Goal: Information Seeking & Learning: Learn about a topic

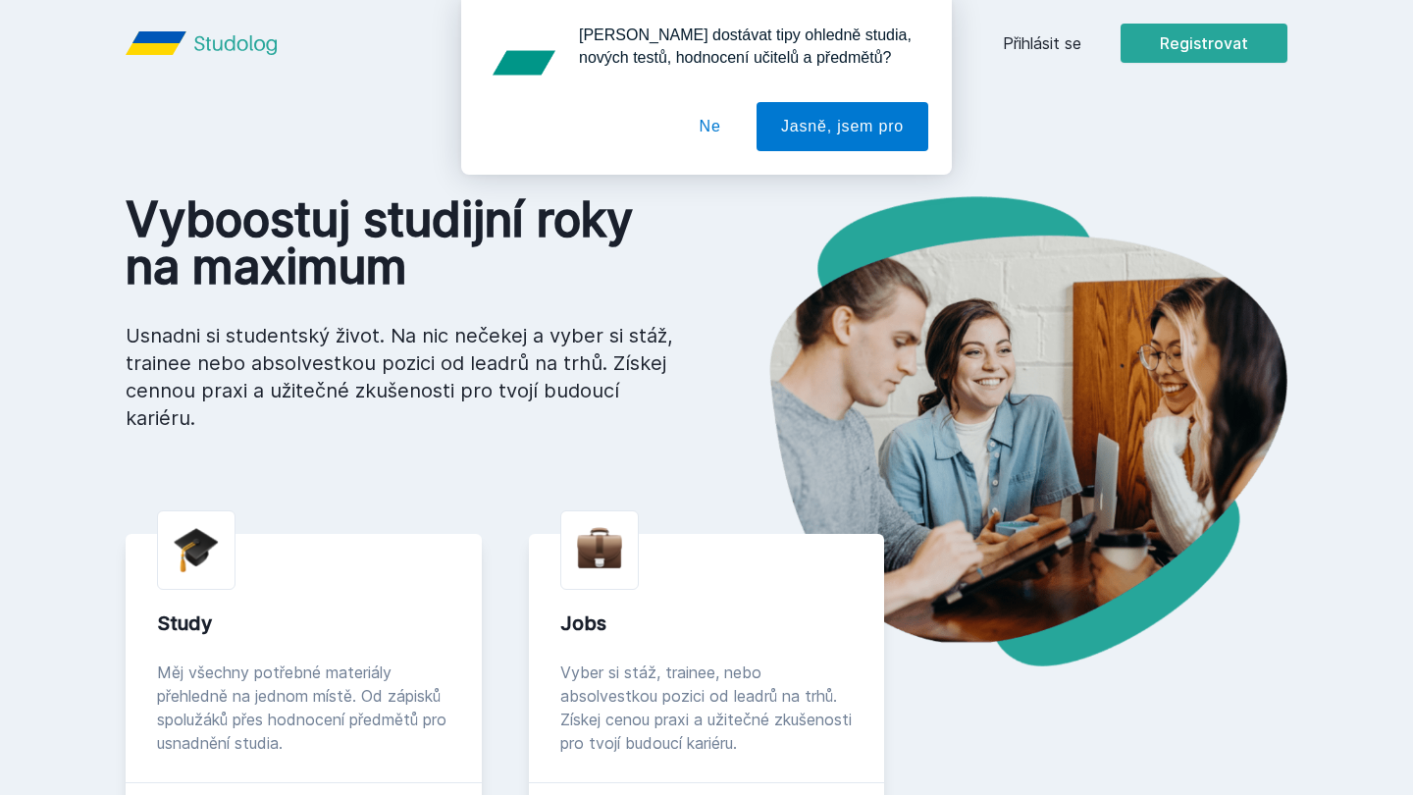
click at [1012, 51] on div "Chceš dostávat tipy ohledně studia, nových testů, hodnocení učitelů a předmětů?…" at bounding box center [706, 87] width 1413 height 175
click at [1028, 46] on div "Chceš dostávat tipy ohledně studia, nových testů, hodnocení učitelů a předmětů?…" at bounding box center [706, 87] width 1413 height 175
click at [701, 128] on button "Ne" at bounding box center [710, 126] width 71 height 49
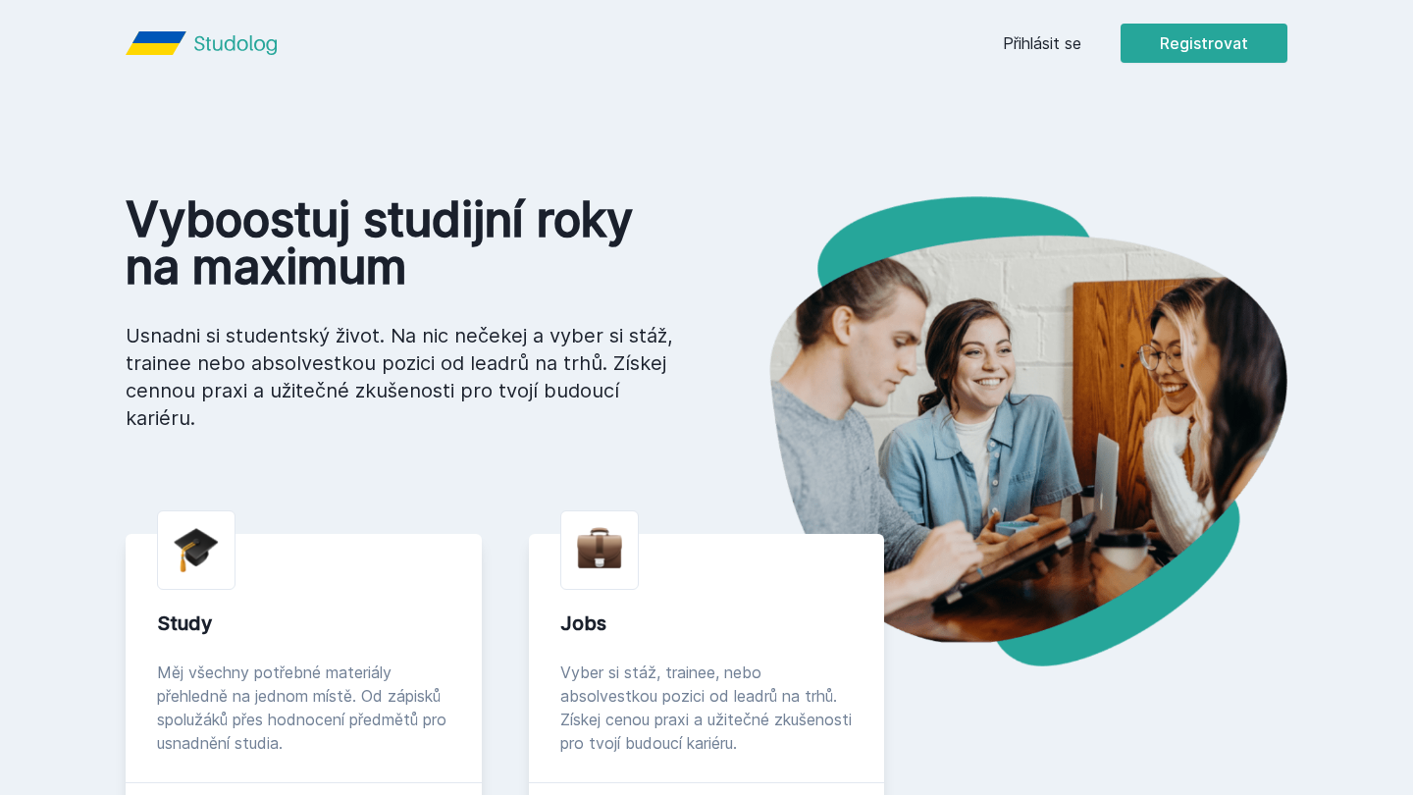
click at [1059, 58] on div "Přihlásit se Registrovat" at bounding box center [1145, 43] width 285 height 39
click at [1059, 42] on link "Přihlásit se" at bounding box center [1042, 43] width 79 height 24
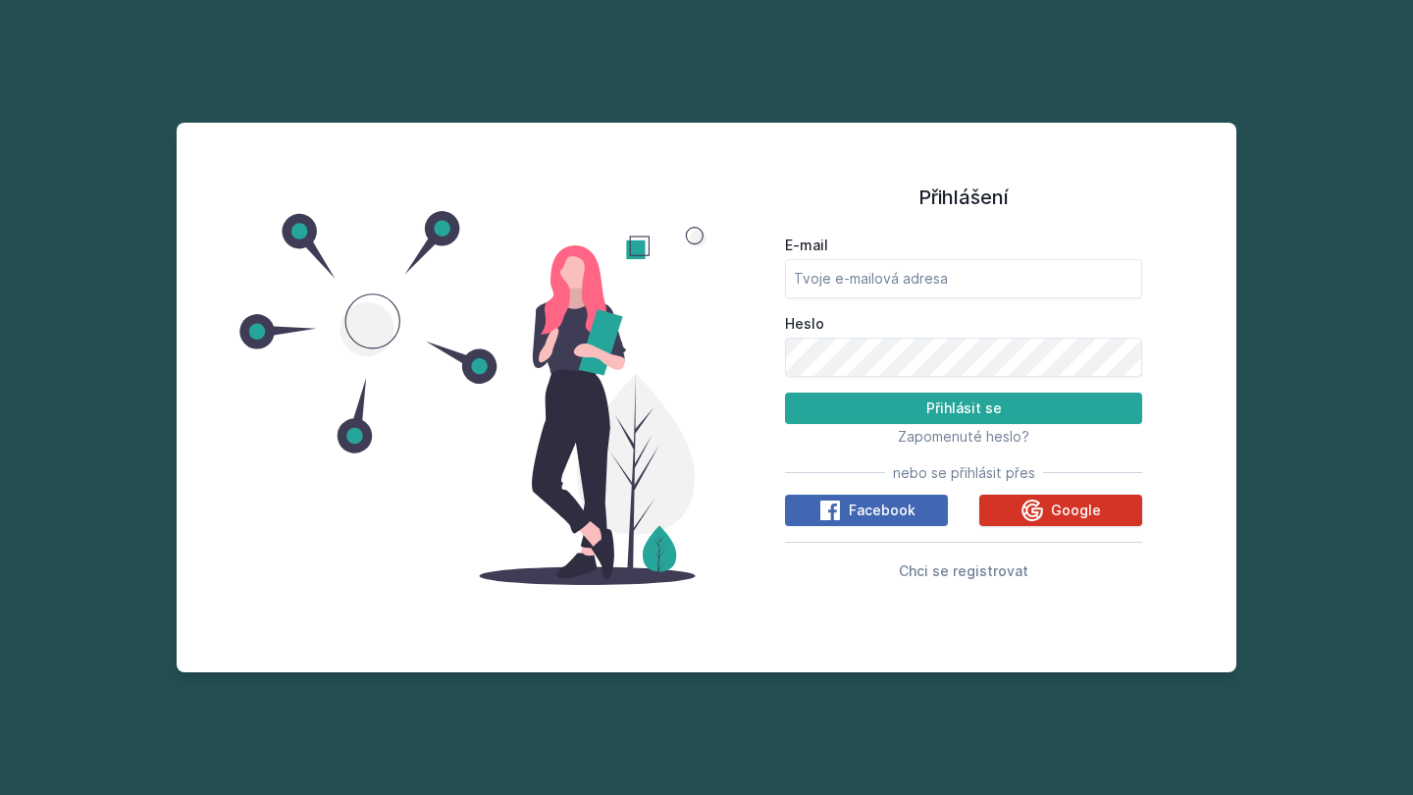
click at [1040, 512] on icon at bounding box center [1033, 510] width 22 height 22
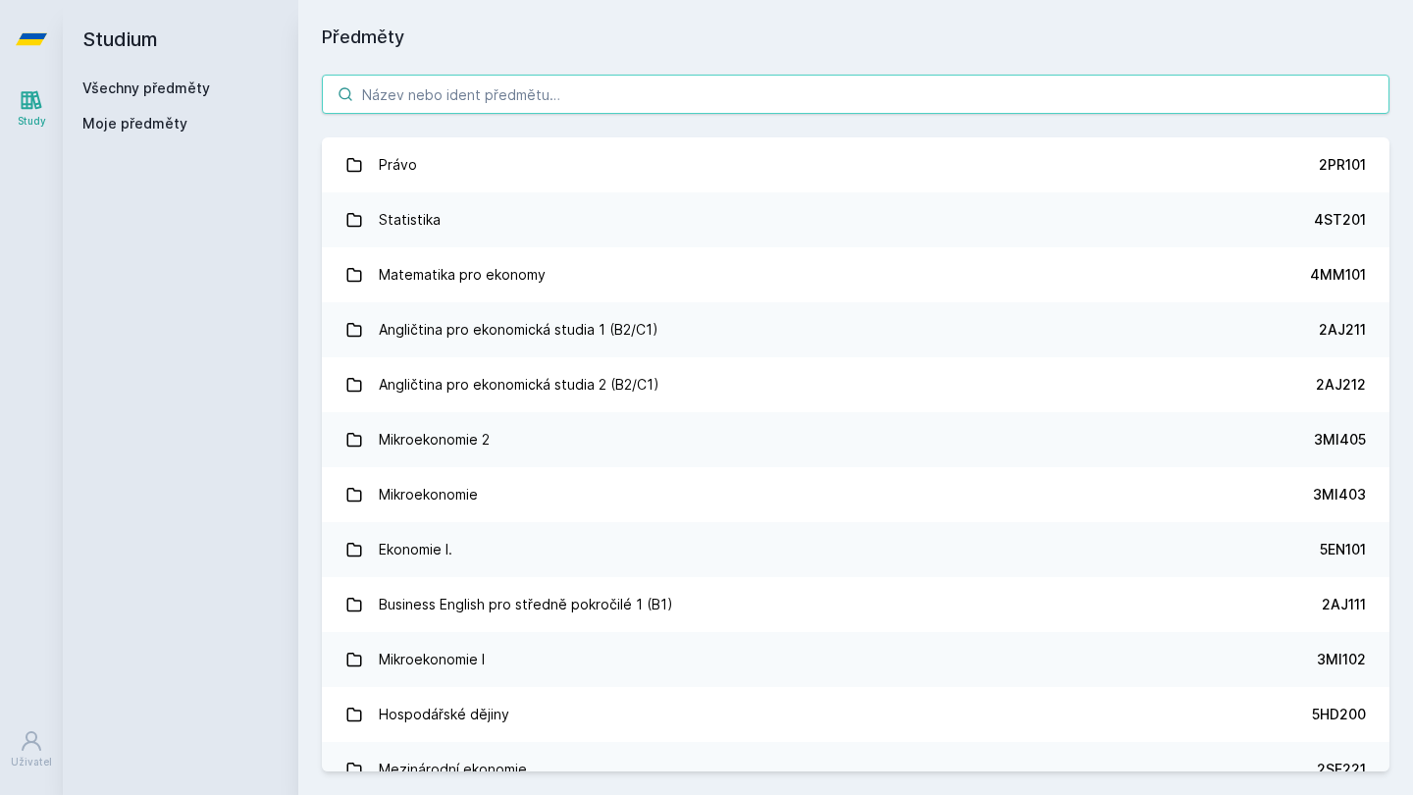
click at [684, 109] on input "search" at bounding box center [856, 94] width 1068 height 39
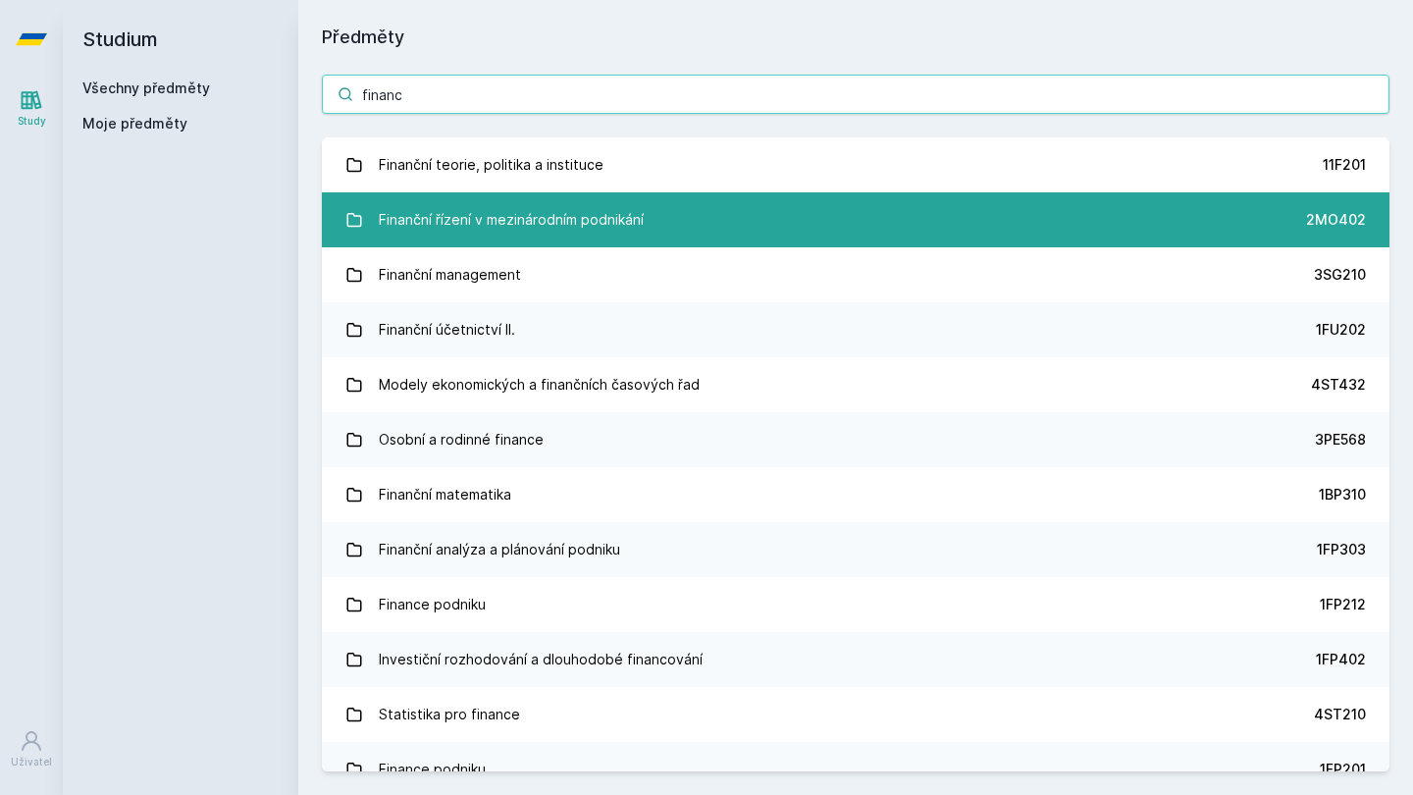
type input "financ"
click at [752, 215] on link "Finanční řízení v mezinárodním podnikání 2MO402" at bounding box center [856, 219] width 1068 height 55
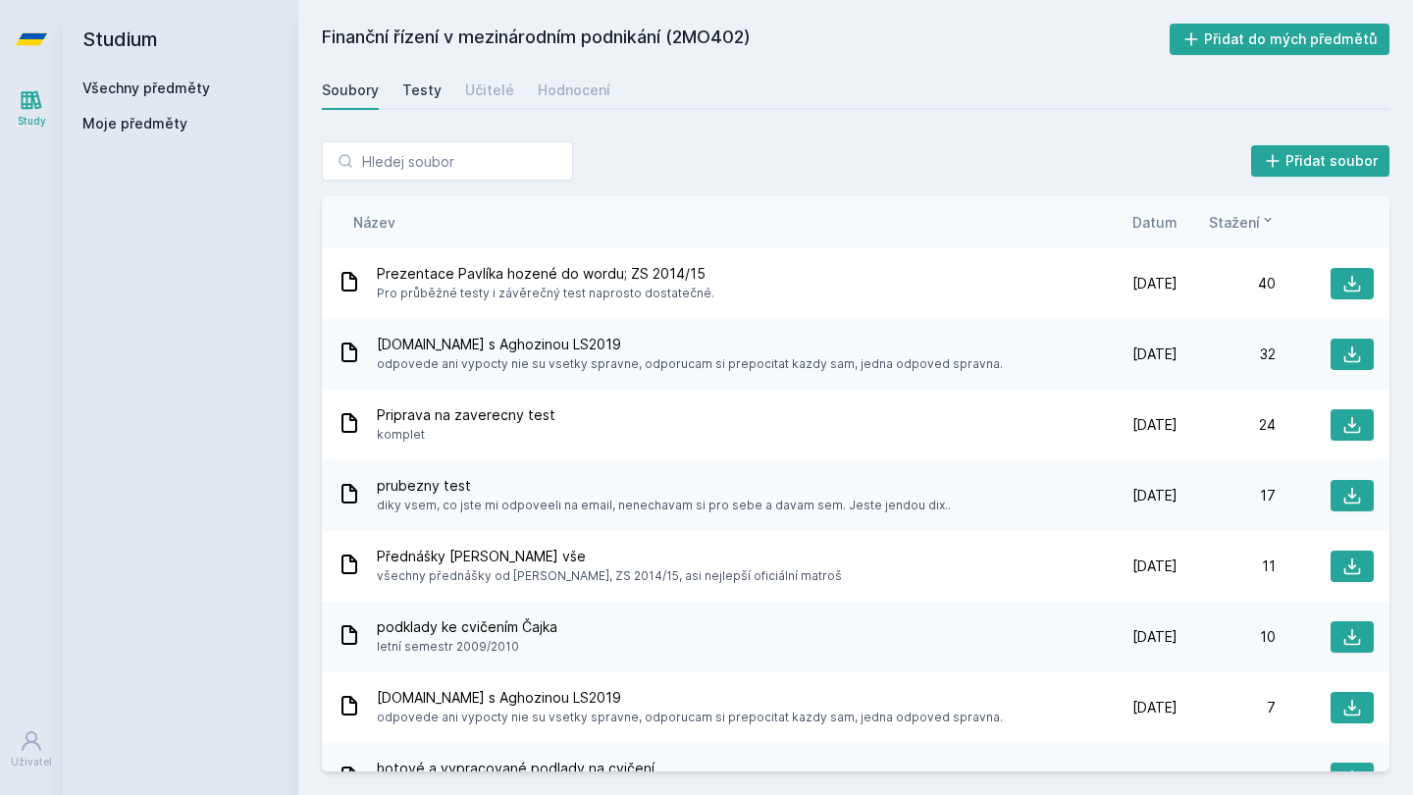
click at [423, 81] on div "Testy" at bounding box center [421, 90] width 39 height 20
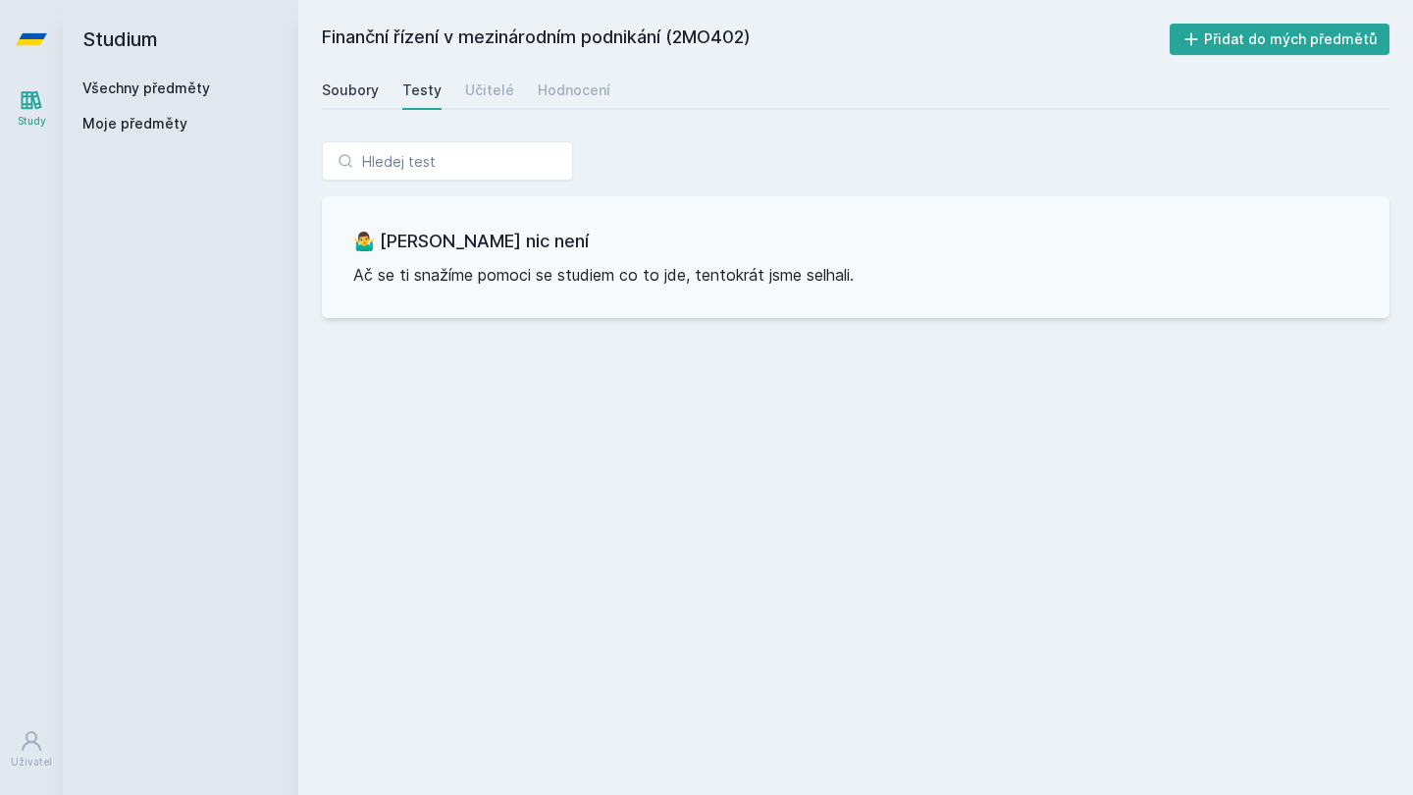
click at [356, 86] on div "Soubory" at bounding box center [350, 90] width 57 height 20
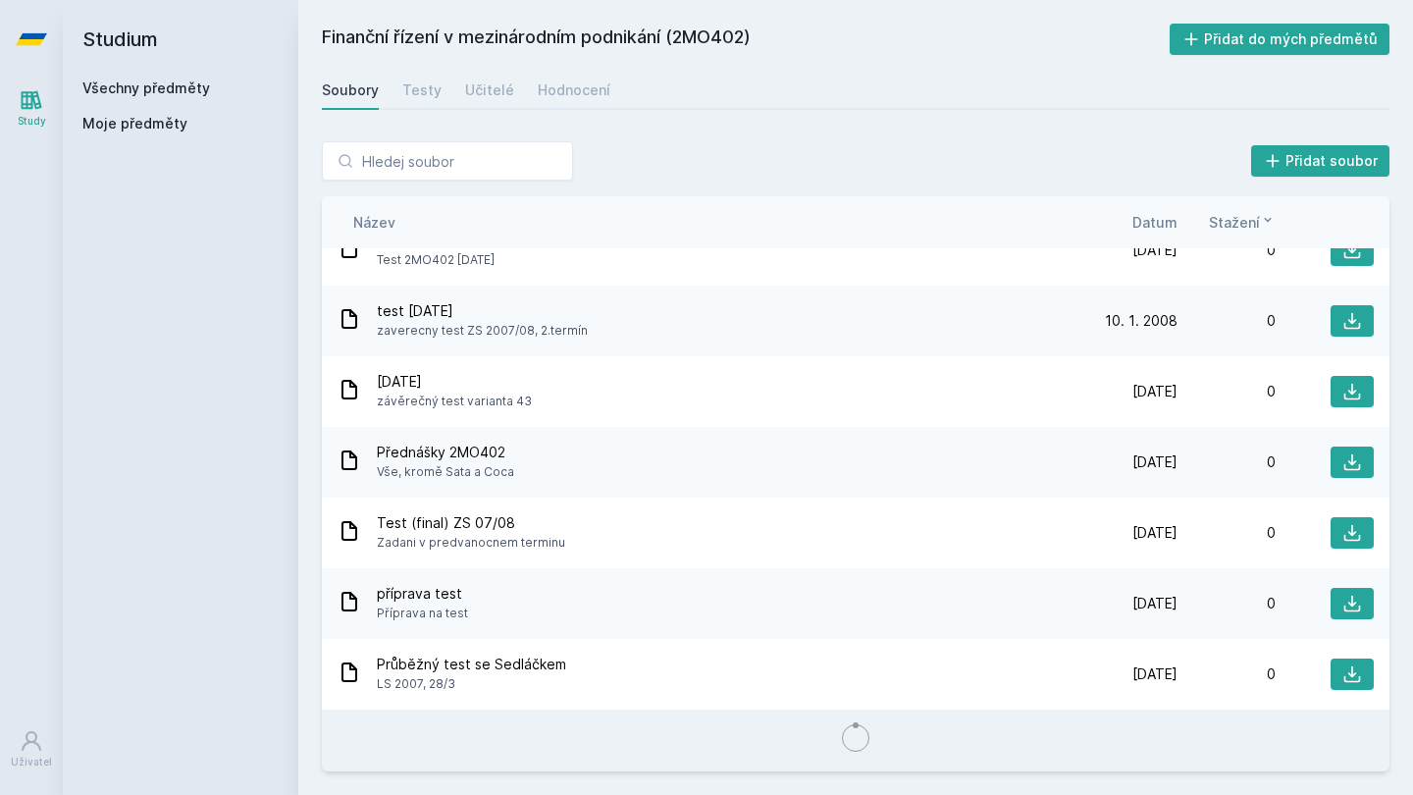
scroll to position [4635, 0]
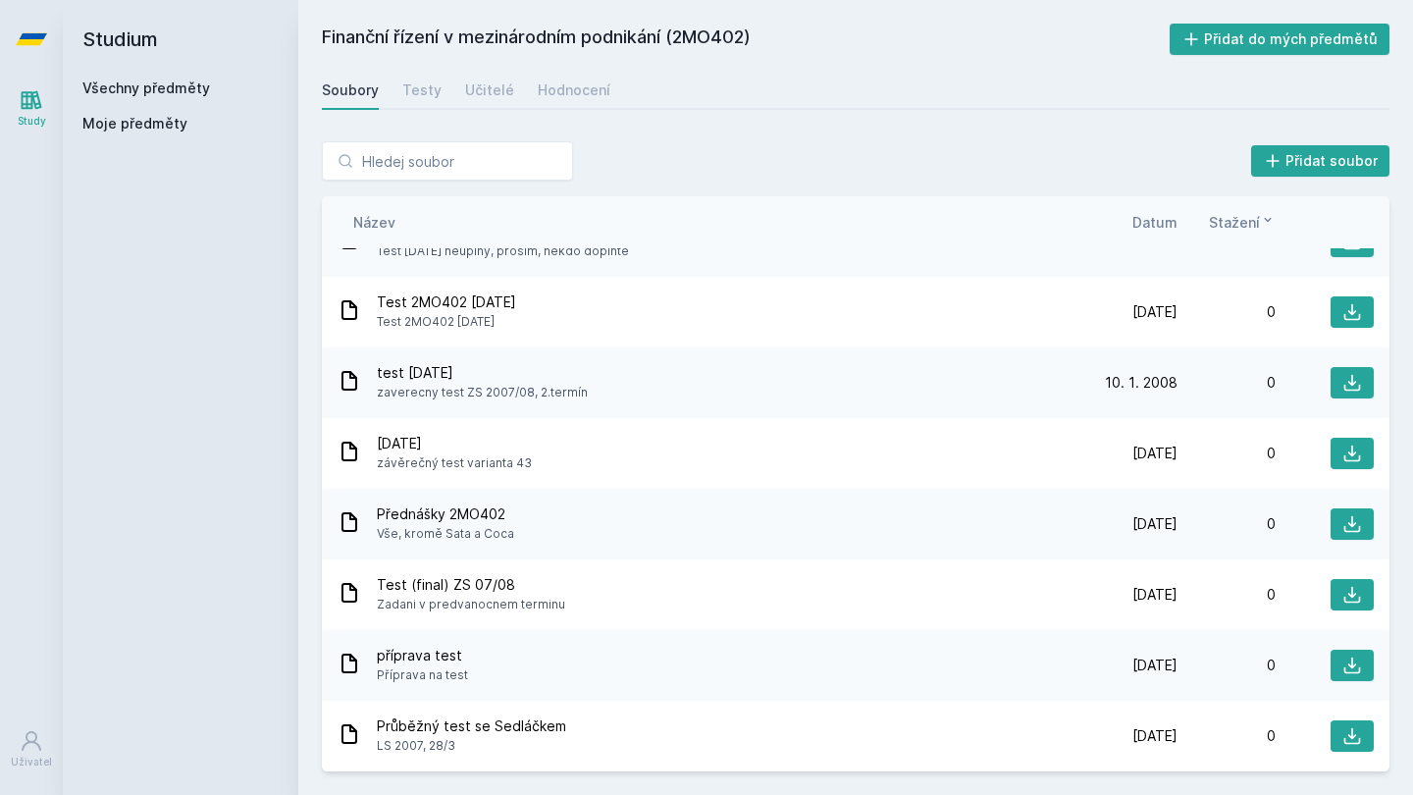
click at [1168, 225] on span "Datum" at bounding box center [1154, 222] width 45 height 21
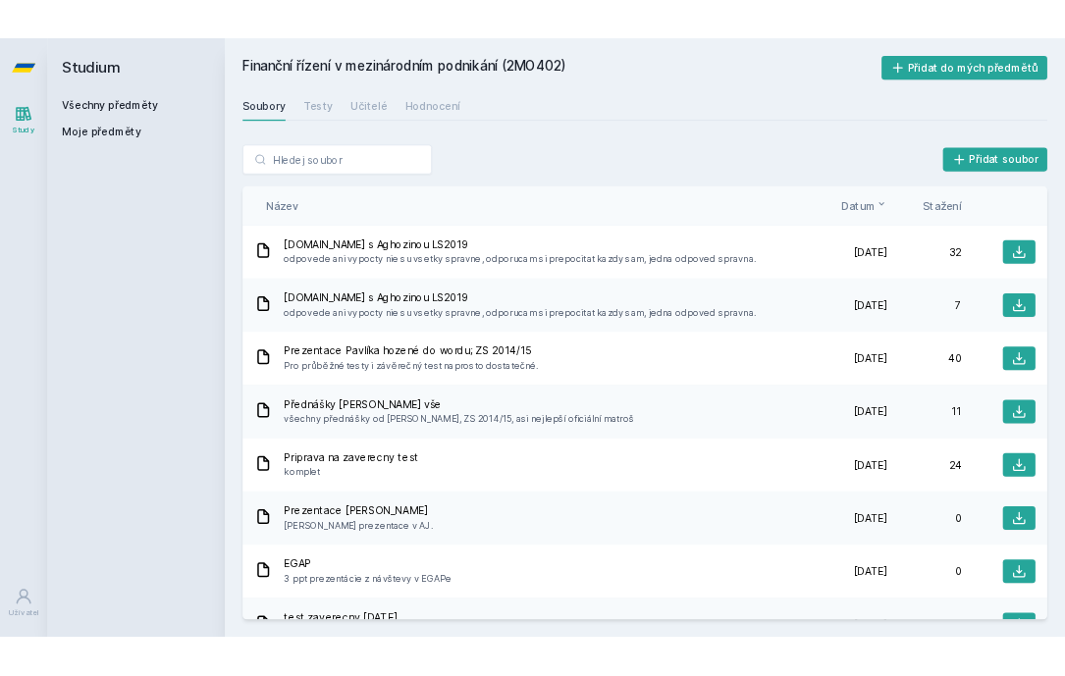
scroll to position [0, 0]
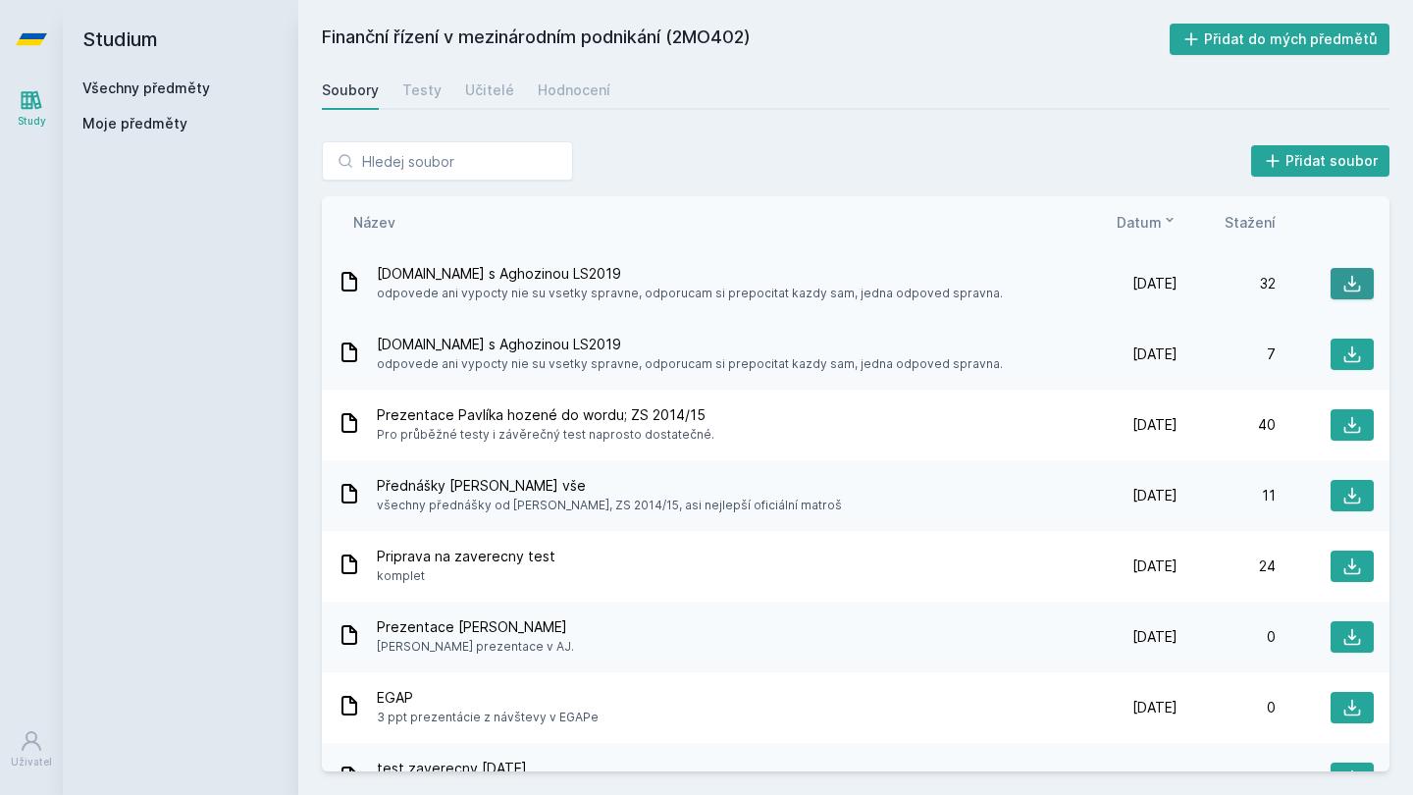
click at [1354, 277] on icon at bounding box center [1352, 284] width 20 height 20
